Goal: Information Seeking & Learning: Learn about a topic

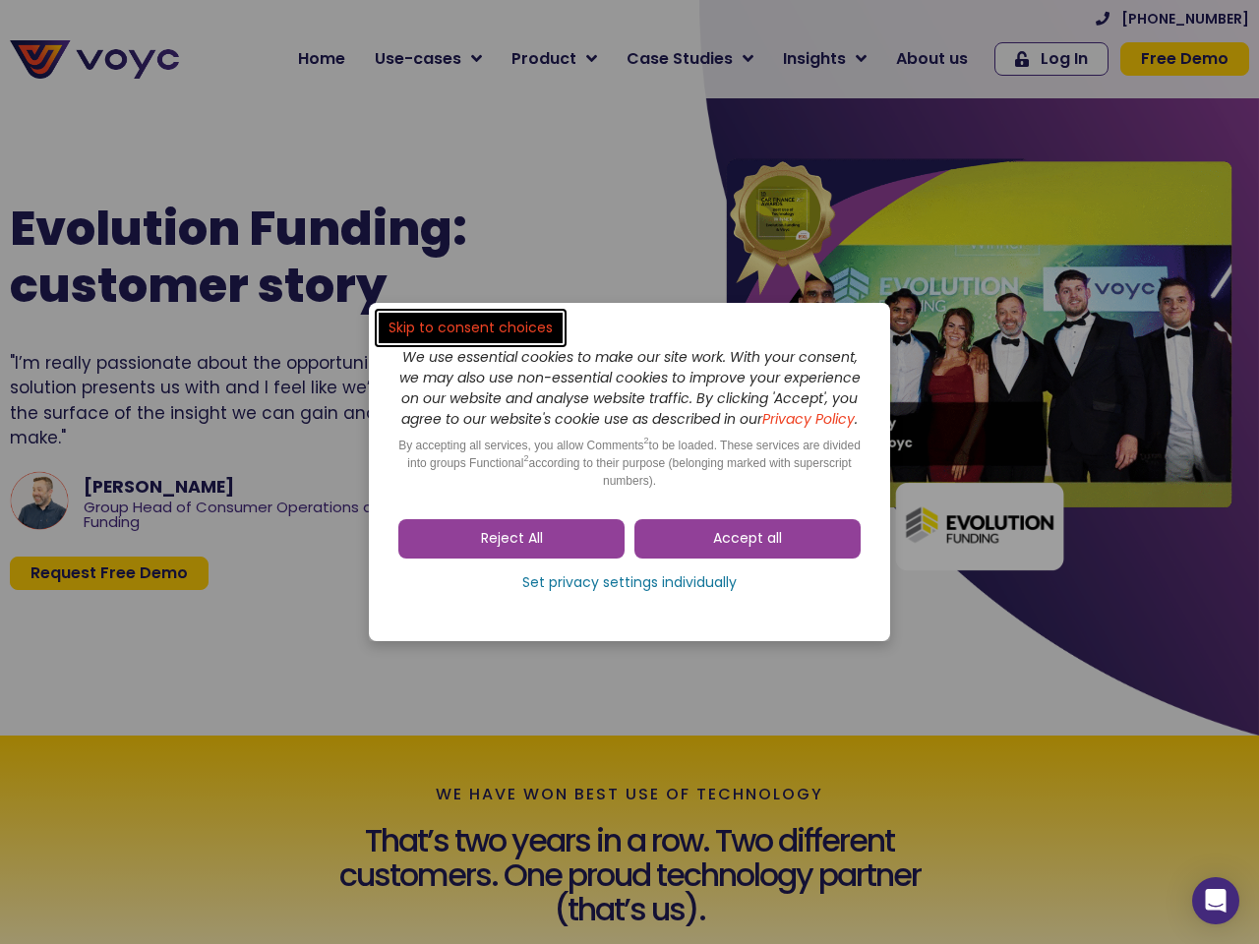
click at [747, 549] on span "Accept all" at bounding box center [747, 539] width 69 height 20
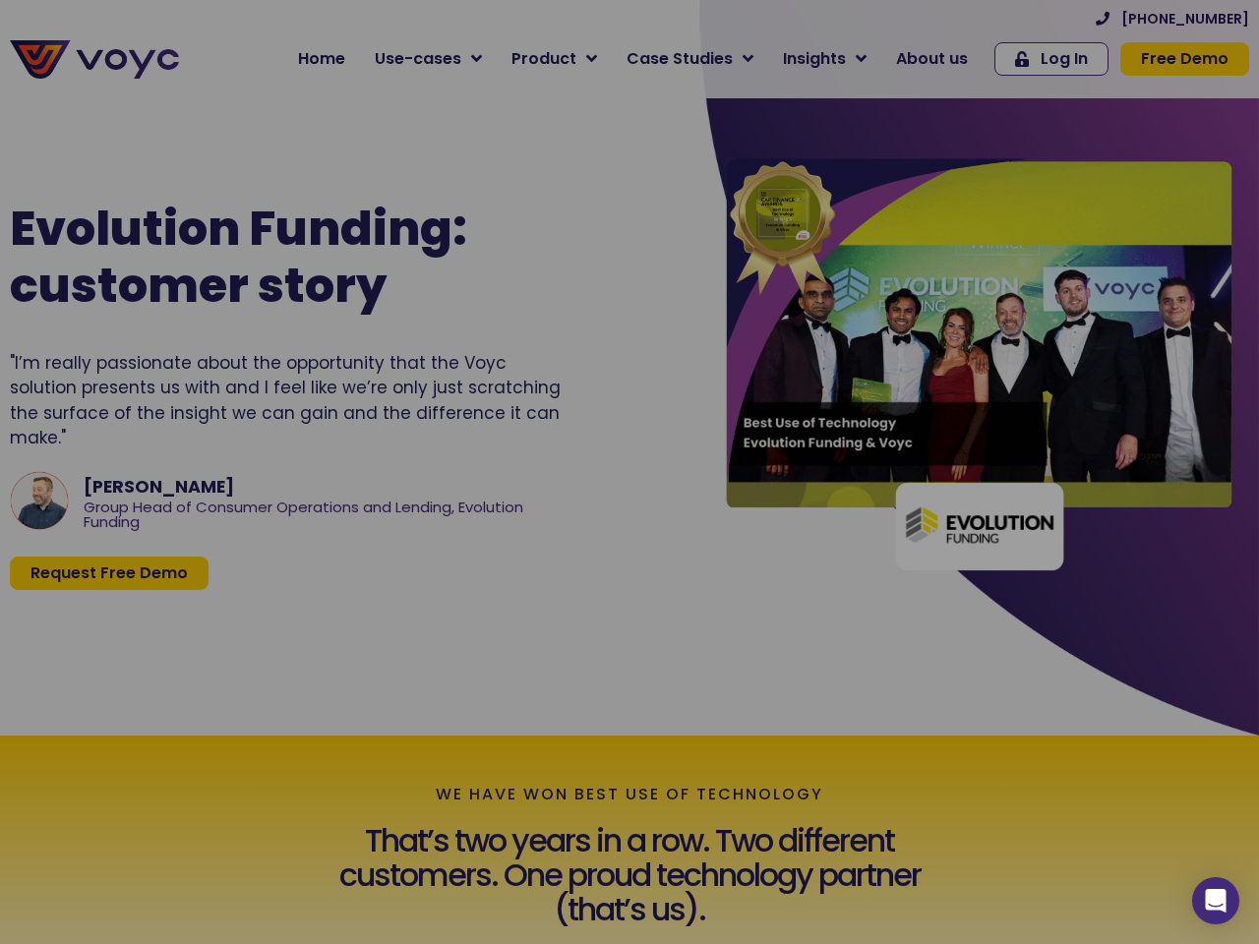
click at [511, 549] on div at bounding box center [629, 472] width 1259 height 944
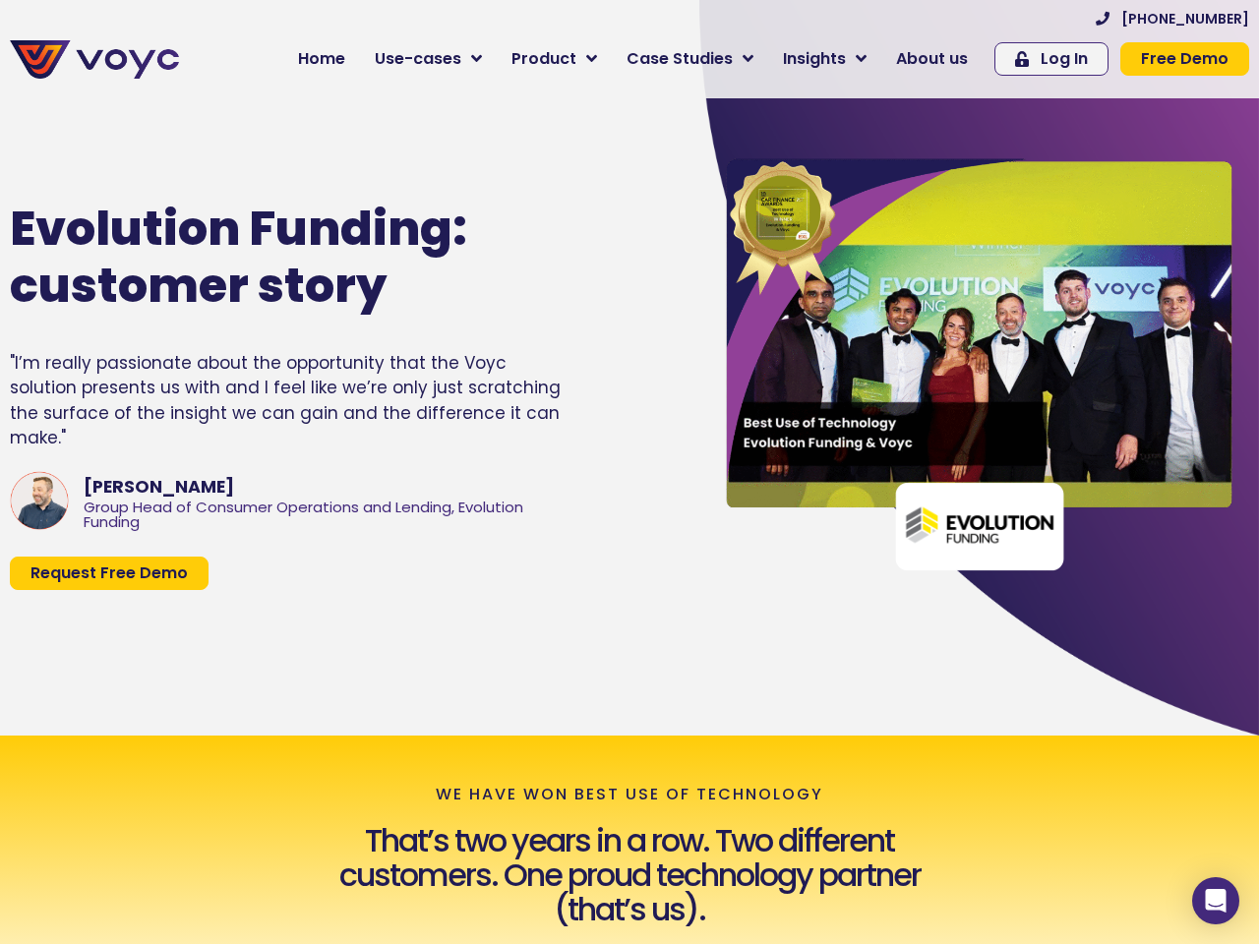
click at [629, 593] on div "Evolution Funding: customer story "I’m really passionate about the opportunity …" at bounding box center [339, 395] width 679 height 523
